Goal: Task Accomplishment & Management: Manage account settings

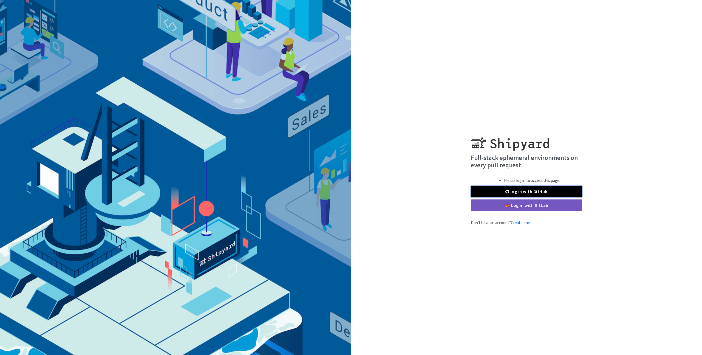
click at [511, 189] on link "Log in with GitHub" at bounding box center [526, 192] width 111 height 12
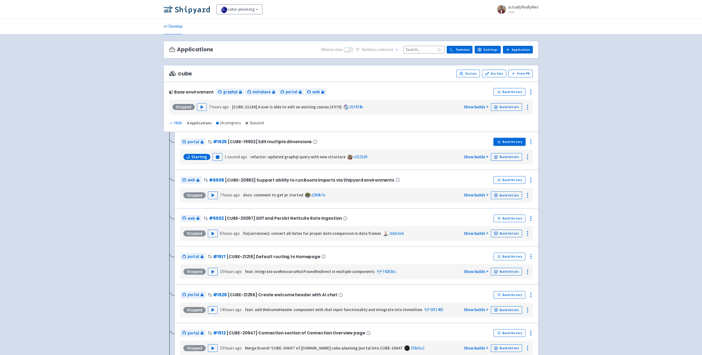
click at [502, 141] on link "Build History" at bounding box center [510, 142] width 32 height 8
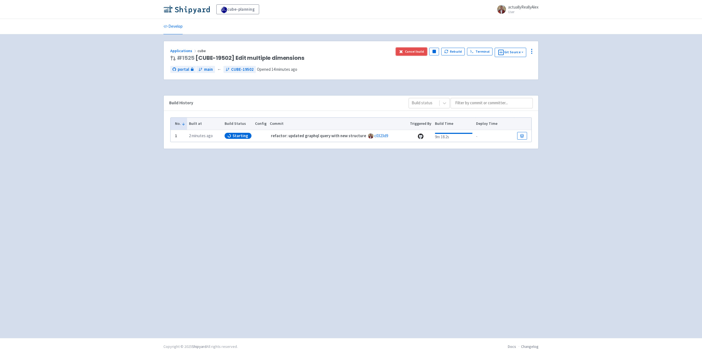
click at [421, 50] on button "Cancel build" at bounding box center [411, 52] width 31 height 8
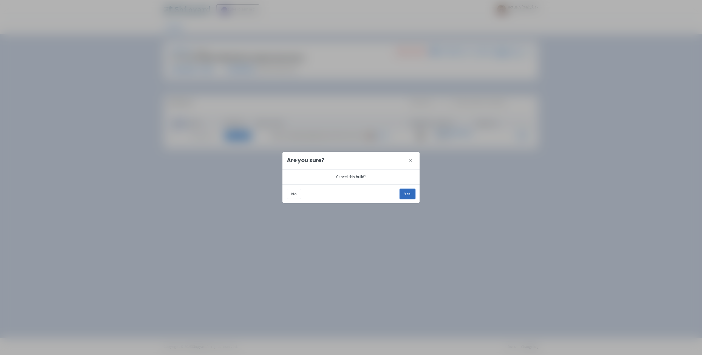
click at [405, 191] on button "Yes" at bounding box center [407, 194] width 15 height 10
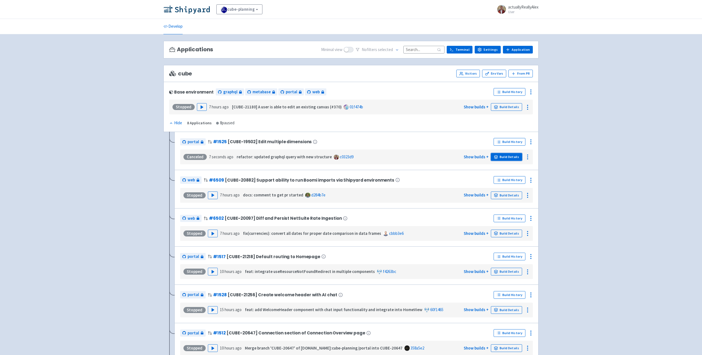
click at [508, 156] on link "Build Details" at bounding box center [506, 157] width 31 height 8
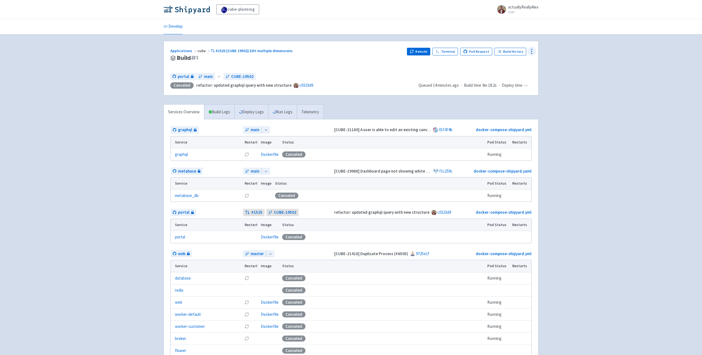
click at [528, 52] on icon at bounding box center [531, 51] width 7 height 7
click at [522, 62] on span "Configure" at bounding box center [510, 64] width 38 height 8
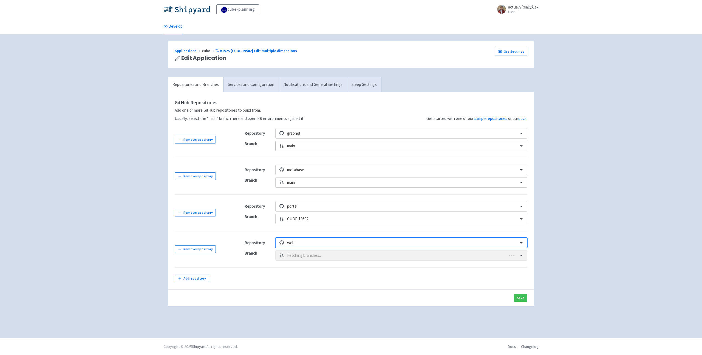
click at [319, 145] on div at bounding box center [401, 145] width 228 height 7
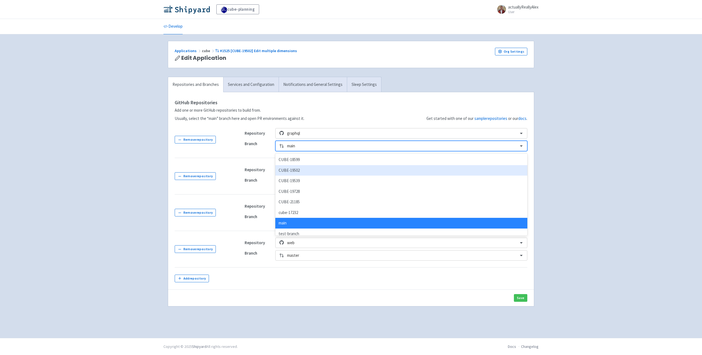
click at [305, 170] on div "CUBE-19502" at bounding box center [401, 170] width 252 height 11
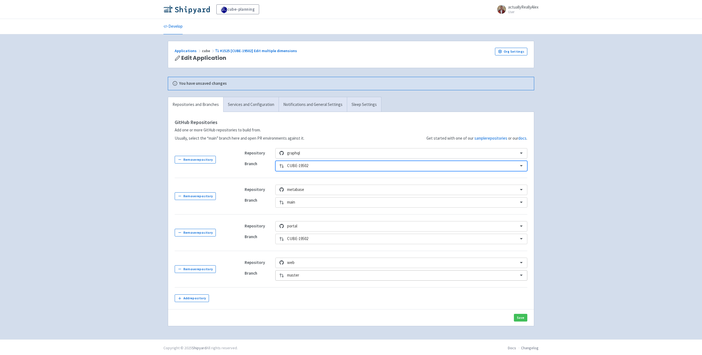
scroll to position [1, 0]
click at [308, 274] on div at bounding box center [401, 273] width 228 height 7
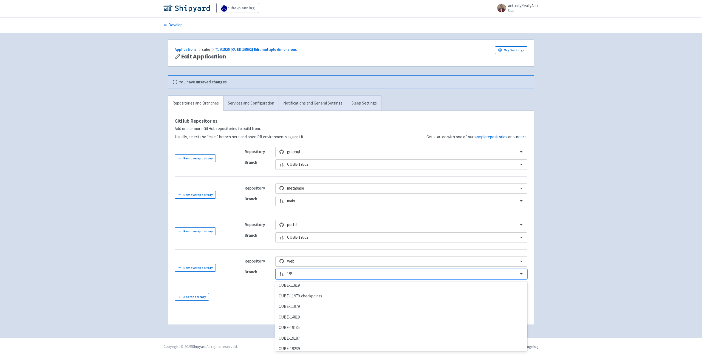
scroll to position [0, 0]
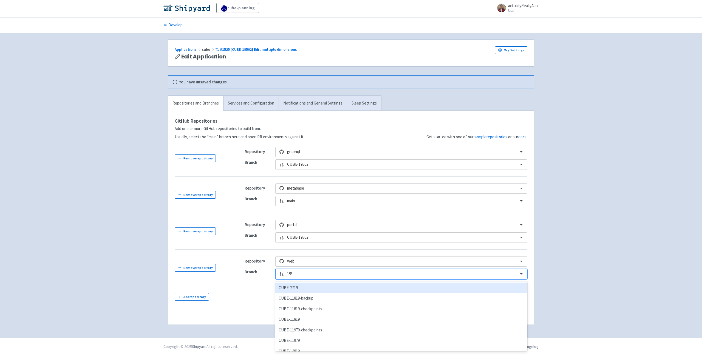
type input "1950"
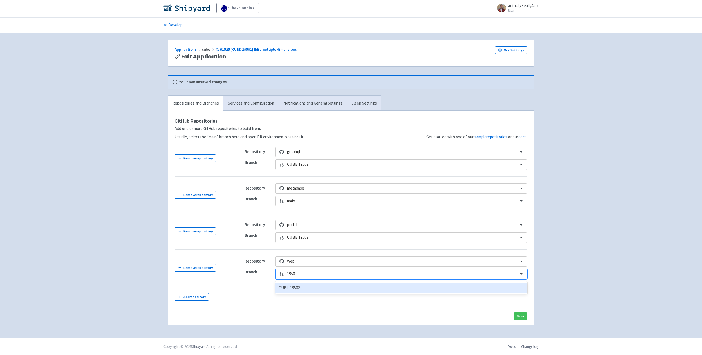
click at [327, 290] on div "CUBE-19502" at bounding box center [401, 287] width 252 height 11
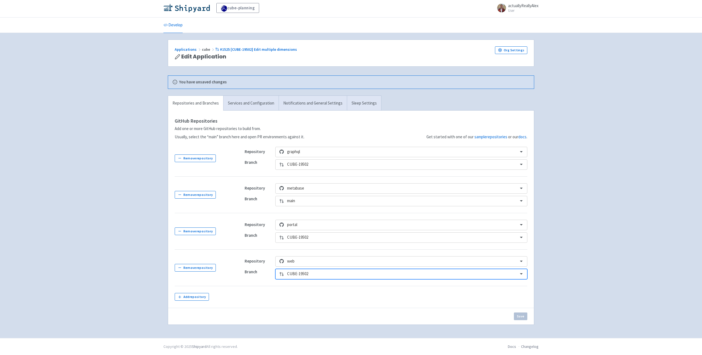
click at [540, 298] on div "Applications cube #1525 [CUBE-19502] Edit multiple dimensions Edit Application …" at bounding box center [351, 185] width 384 height 292
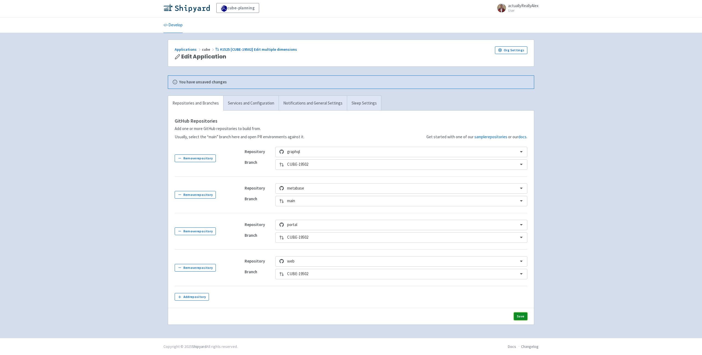
click at [523, 315] on button "Save" at bounding box center [520, 316] width 13 height 8
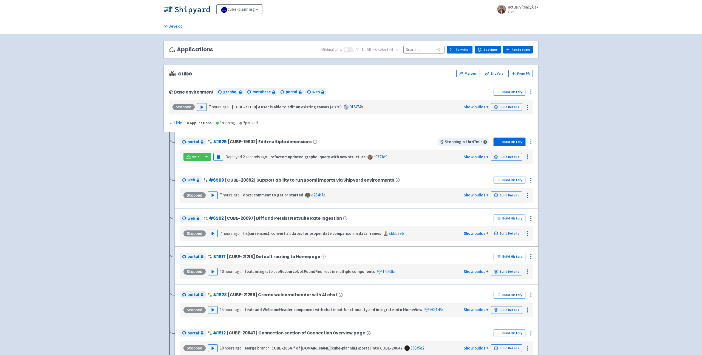
click at [517, 145] on link "Build History" at bounding box center [510, 142] width 32 height 8
